Goal: Navigation & Orientation: Find specific page/section

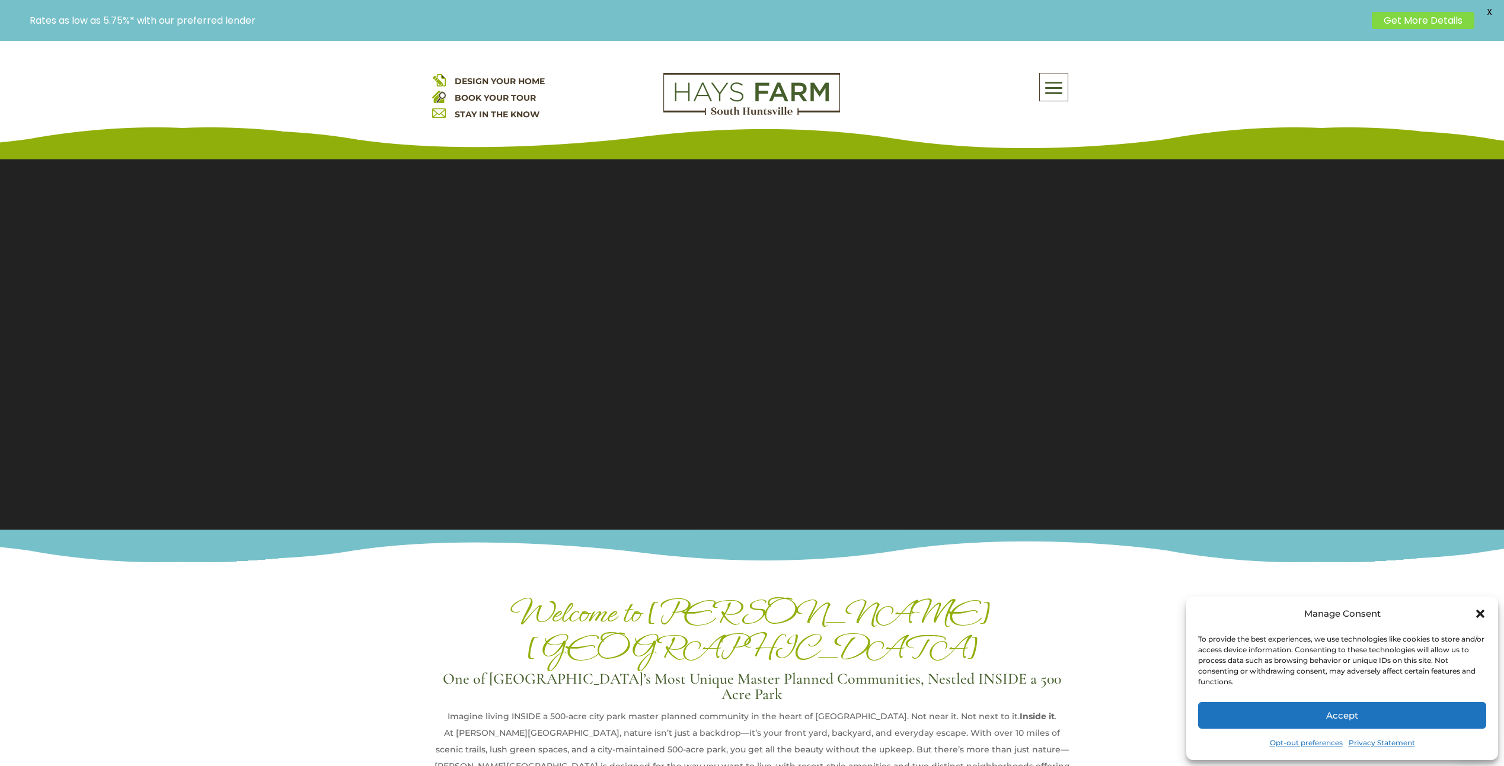
click at [489, 78] on span "DESIGN YOUR HOME" at bounding box center [500, 81] width 90 height 11
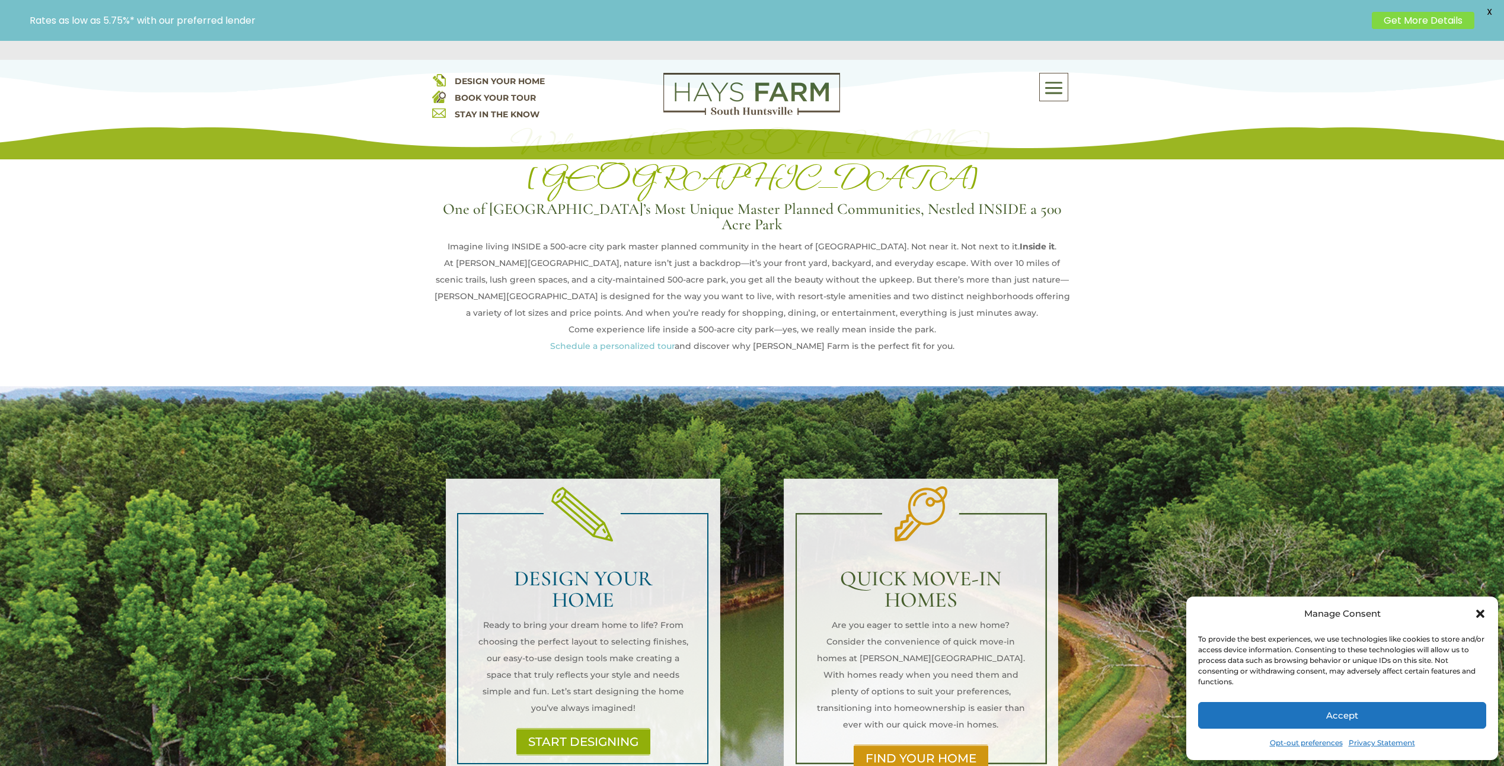
scroll to position [770, 0]
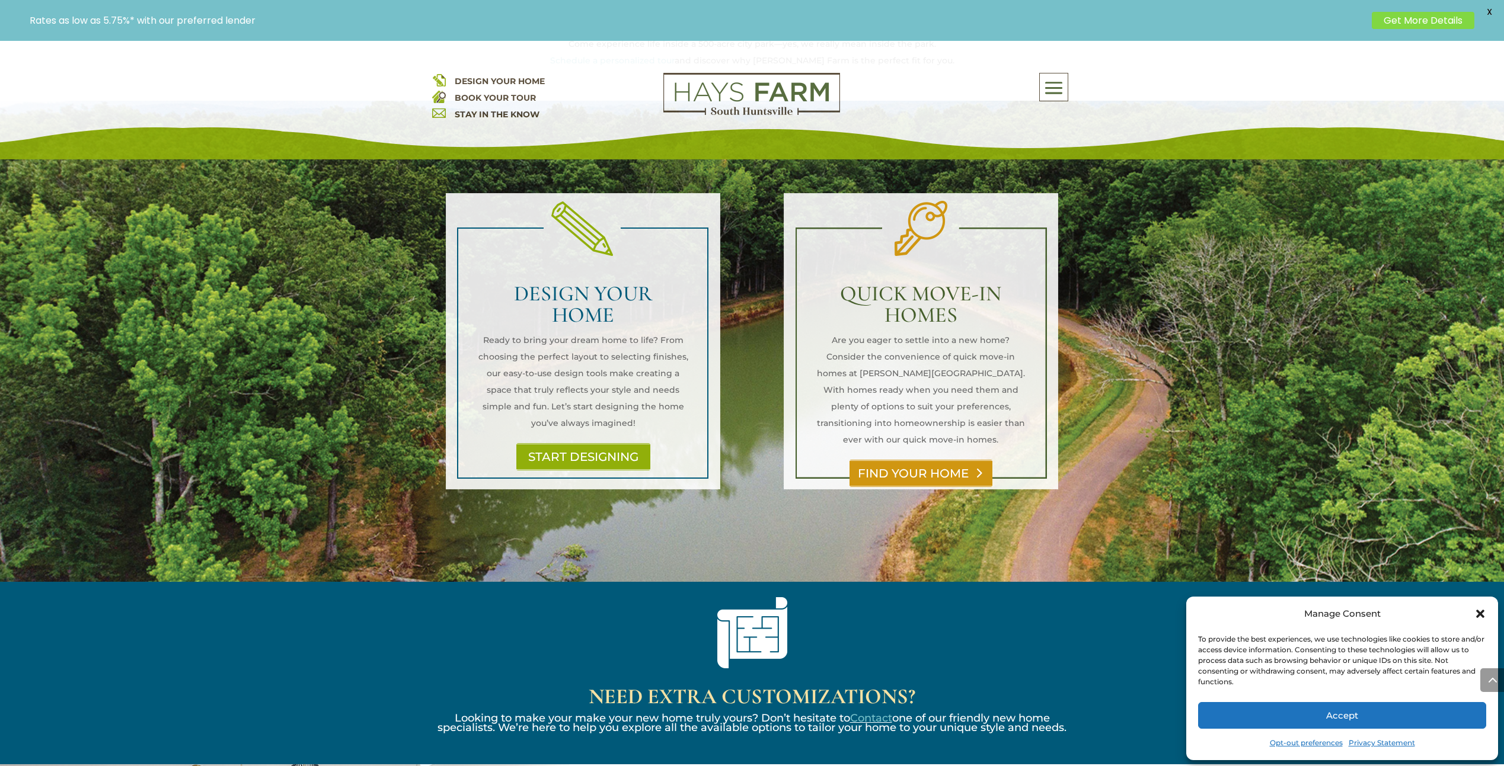
click at [901, 460] on link "FIND YOUR HOME" at bounding box center [920, 473] width 143 height 27
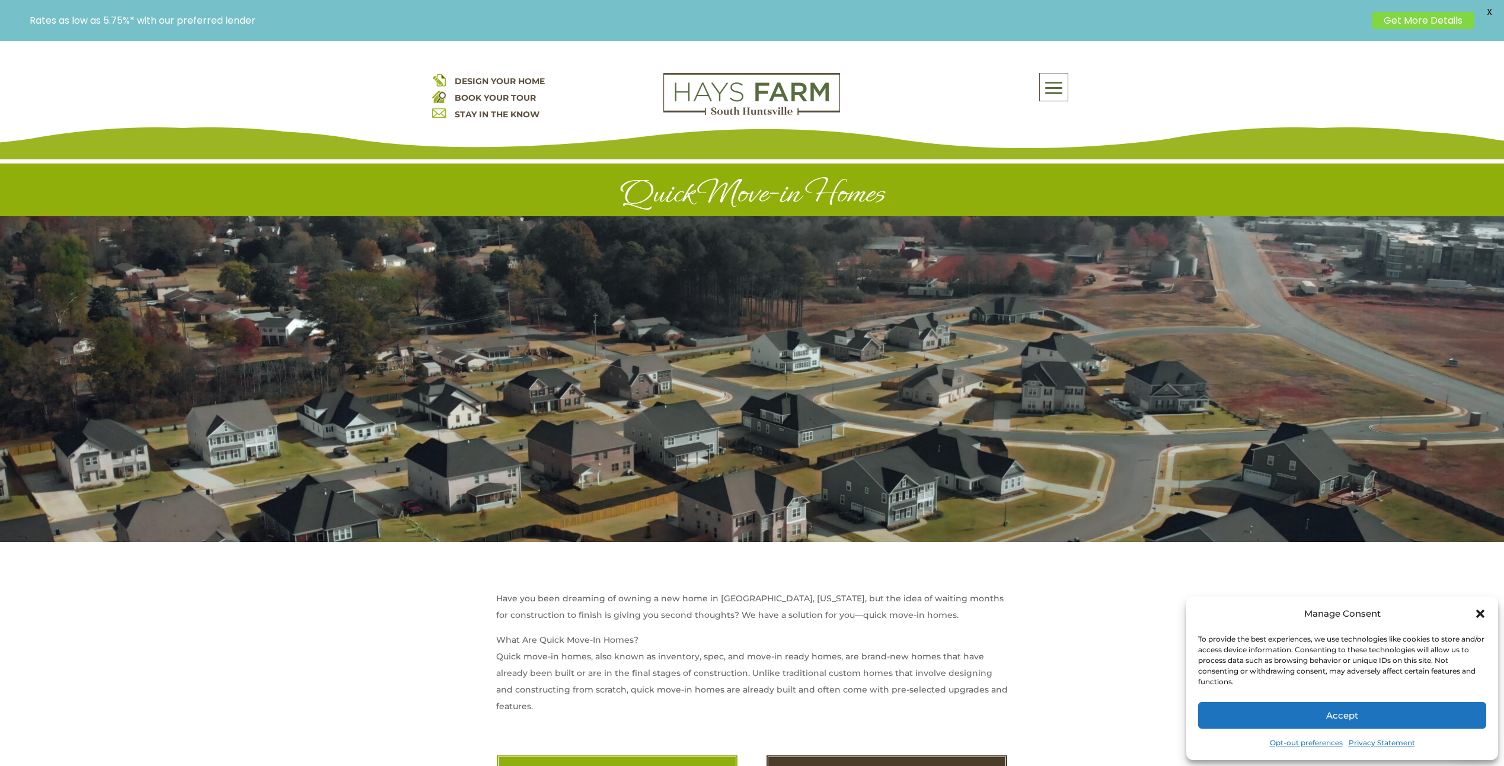
scroll to position [415, 0]
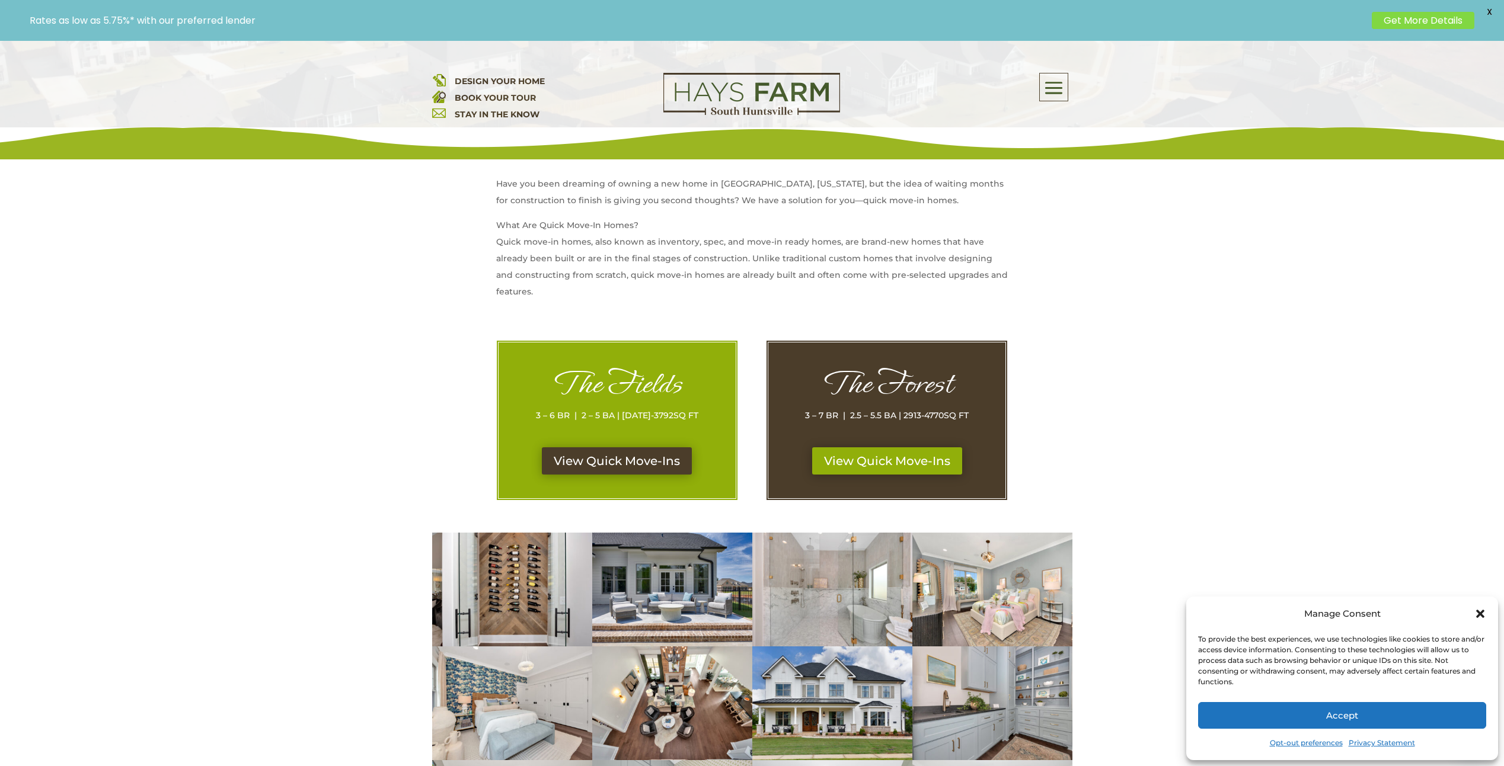
drag, startPoint x: 597, startPoint y: 465, endPoint x: 532, endPoint y: 471, distance: 66.1
click at [597, 465] on link "View Quick Move-Ins" at bounding box center [617, 460] width 150 height 27
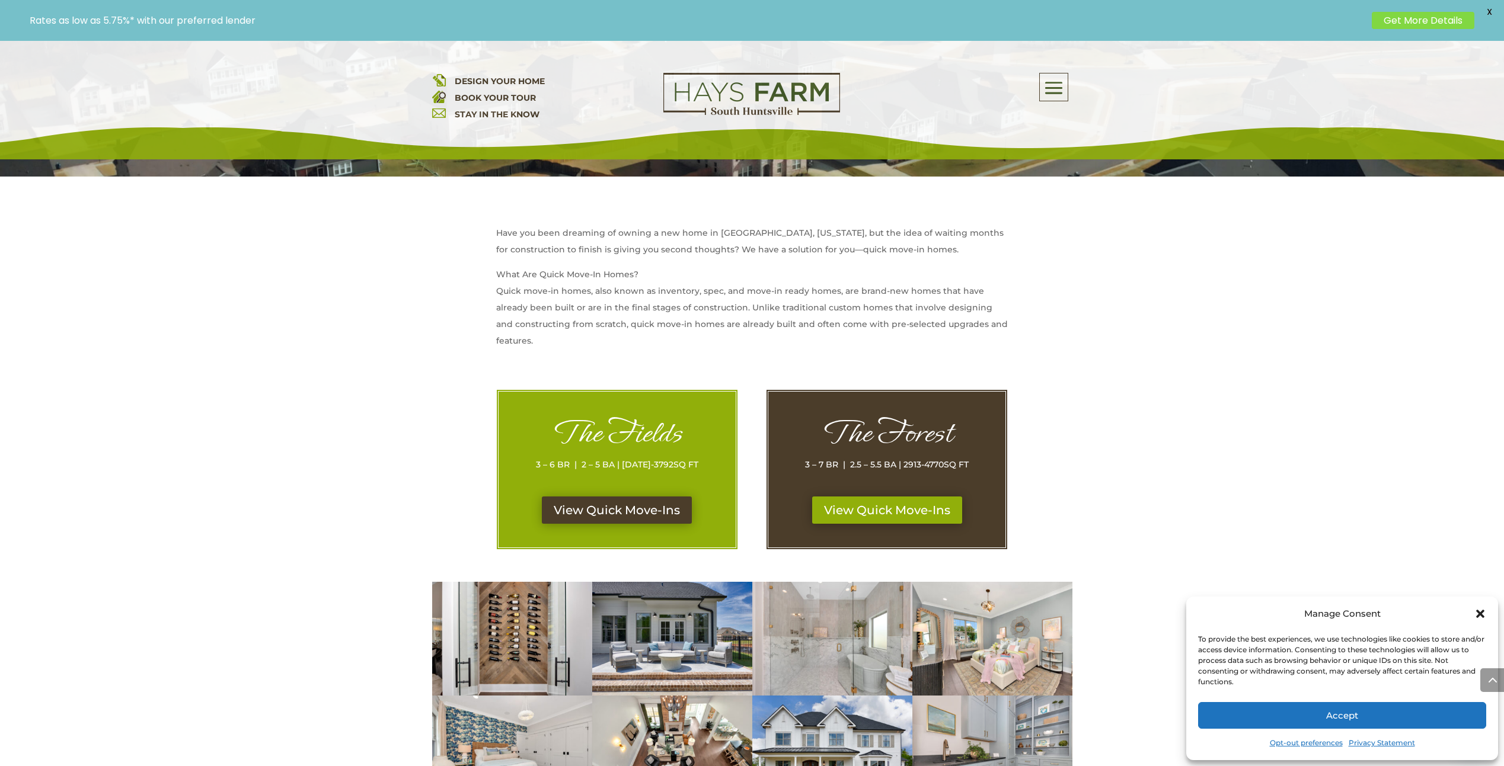
scroll to position [356, 0]
